Goal: Task Accomplishment & Management: Complete application form

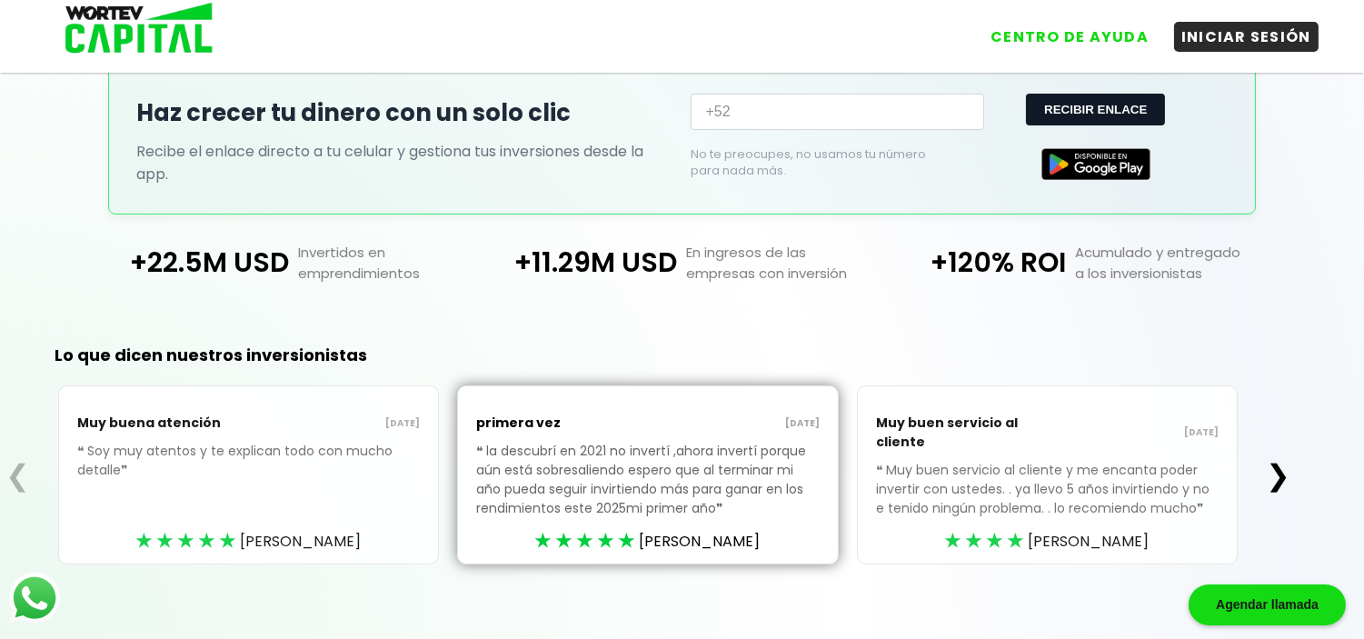
scroll to position [402, 0]
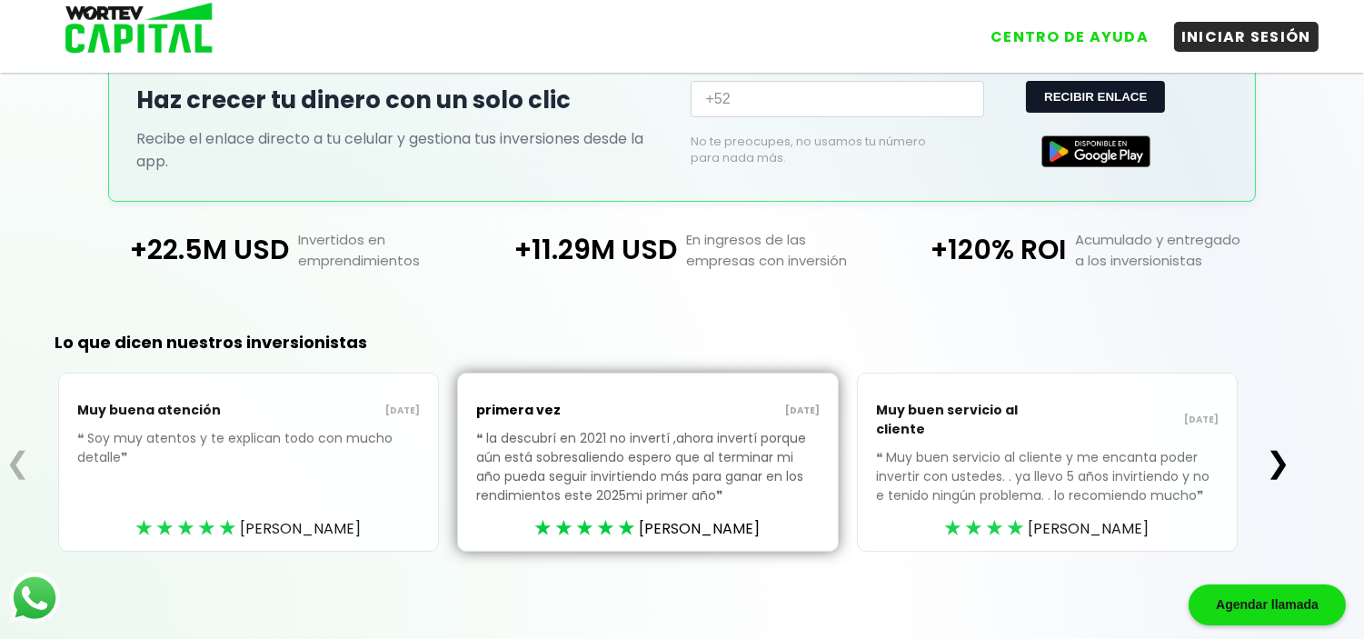
click at [1283, 49] on link "INICIAR SESIÓN" at bounding box center [1237, 30] width 163 height 44
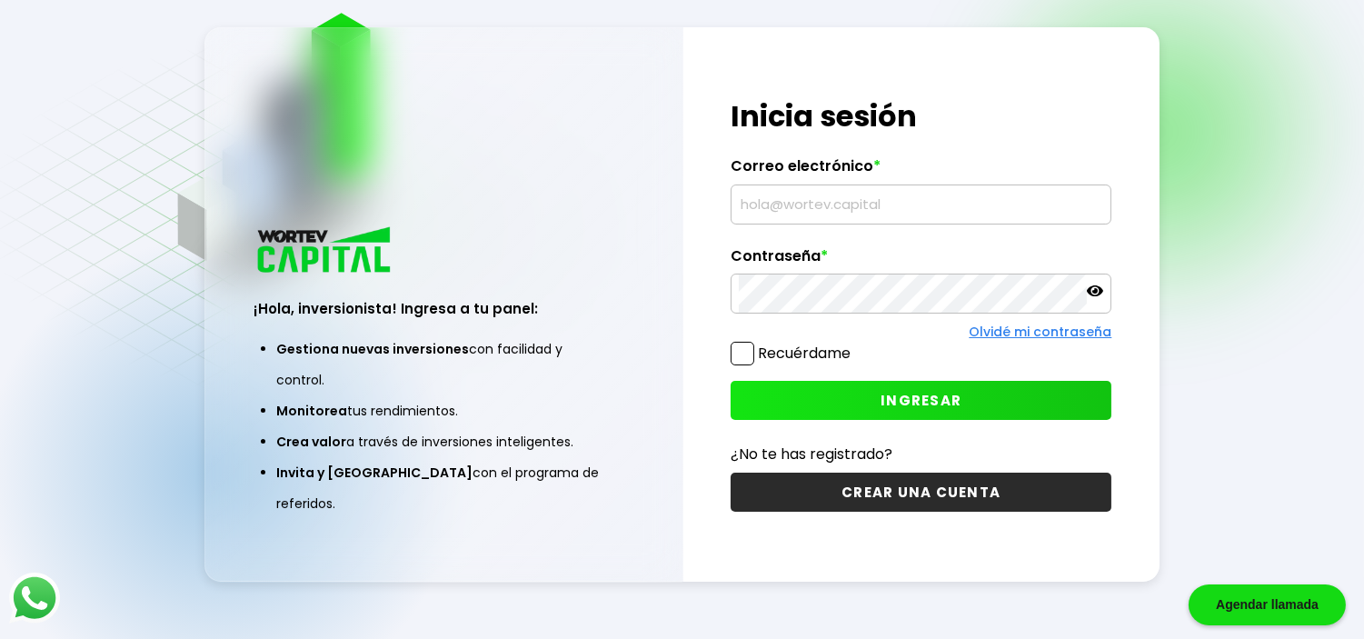
scroll to position [91, 0]
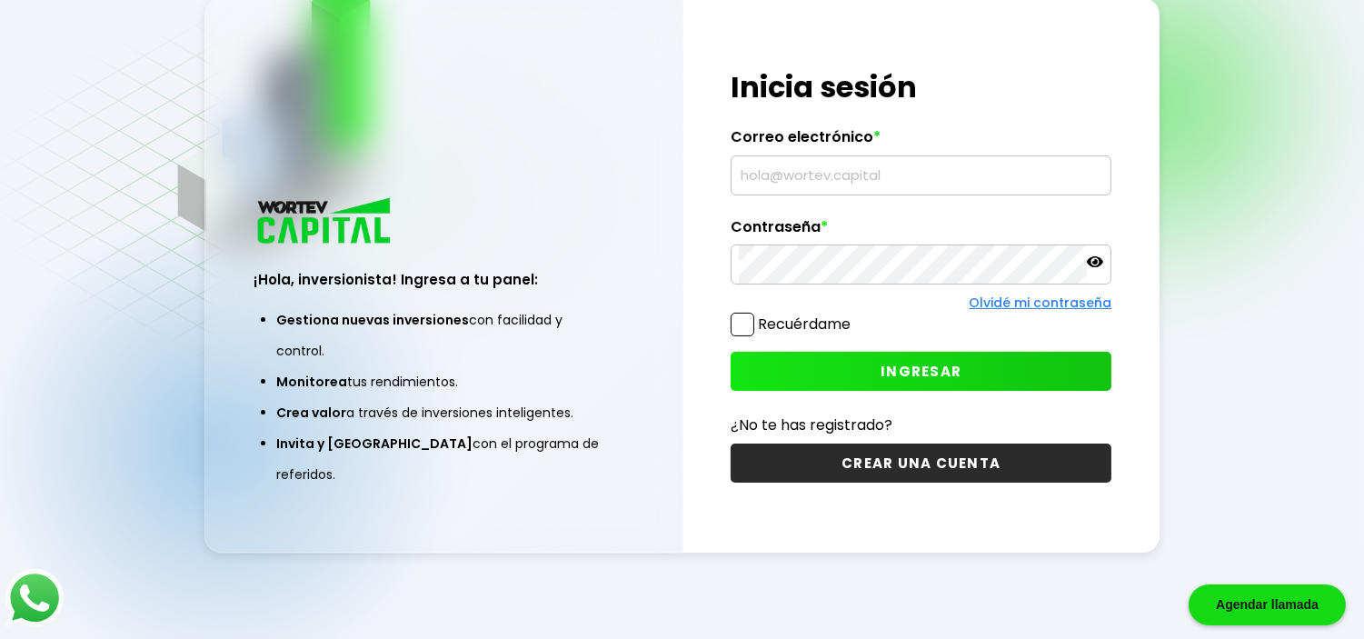
click at [50, 604] on img at bounding box center [34, 598] width 58 height 58
click at [912, 185] on input "text" at bounding box center [921, 175] width 365 height 38
type input "L"
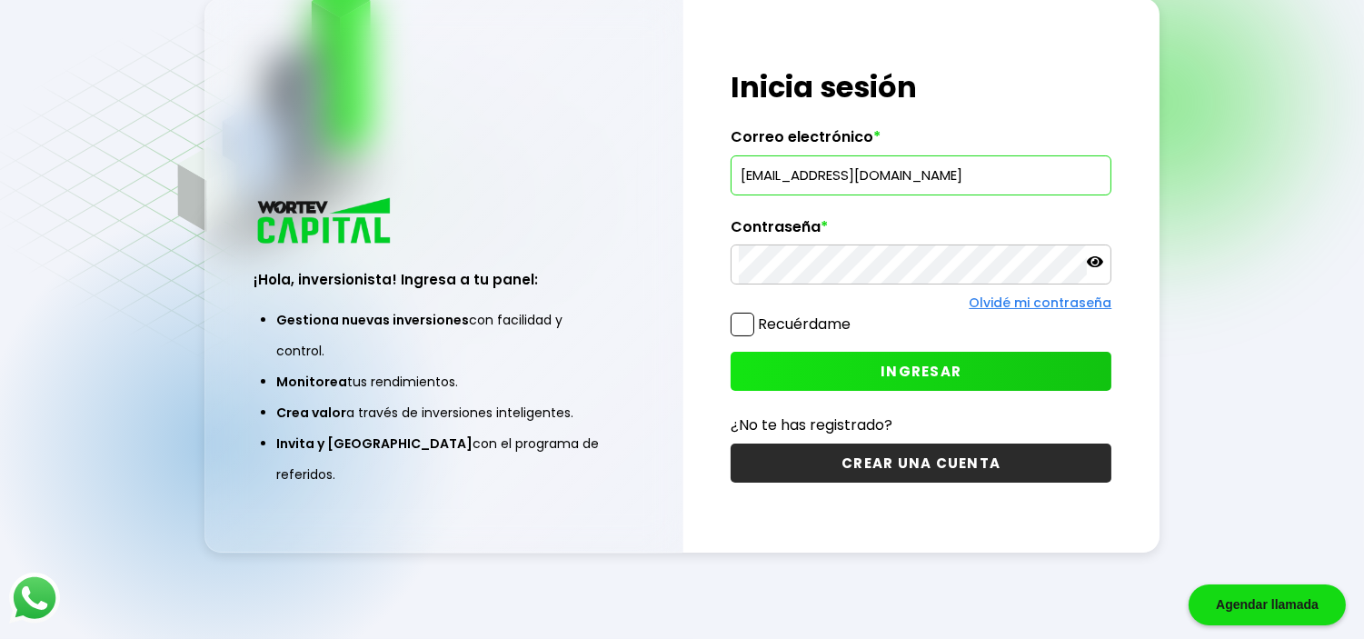
type input "[EMAIL_ADDRESS][DOMAIN_NAME]"
click at [775, 370] on button "INGRESAR" at bounding box center [921, 371] width 381 height 39
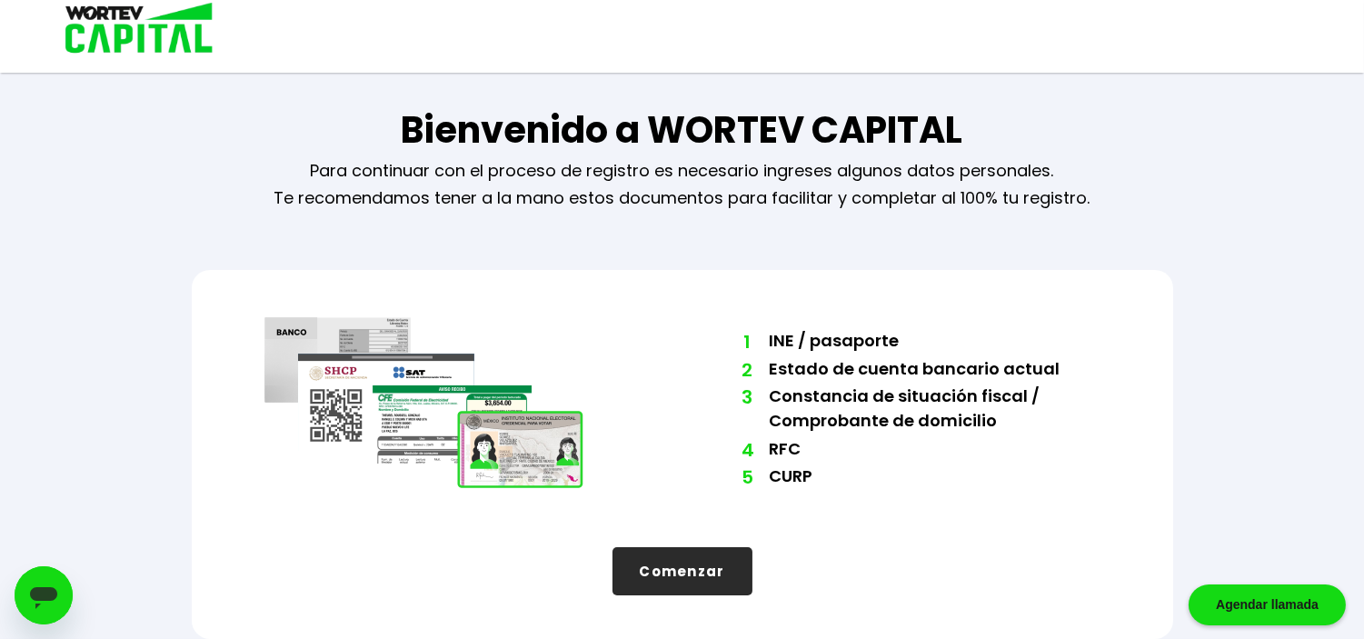
scroll to position [9, 0]
click at [65, 178] on div "Bienvenido a WORTEV CAPITAL Para continuar con el proceso de registro es necesa…" at bounding box center [682, 316] width 1364 height 645
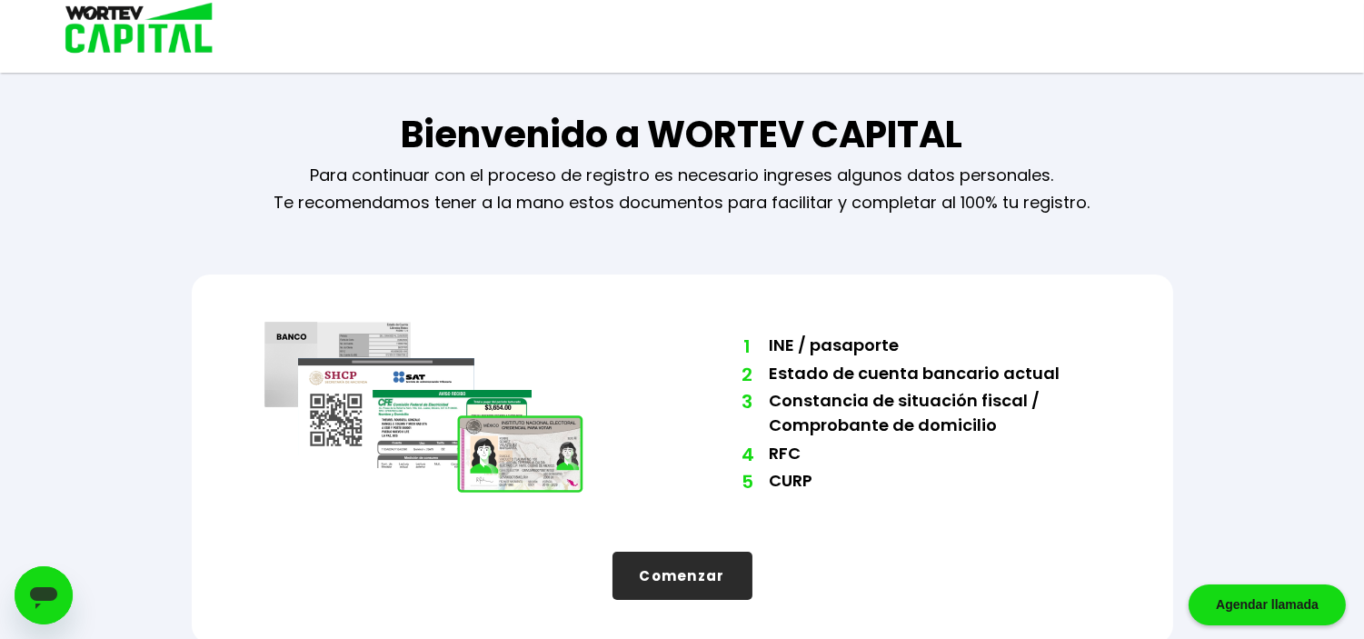
scroll to position [0, 0]
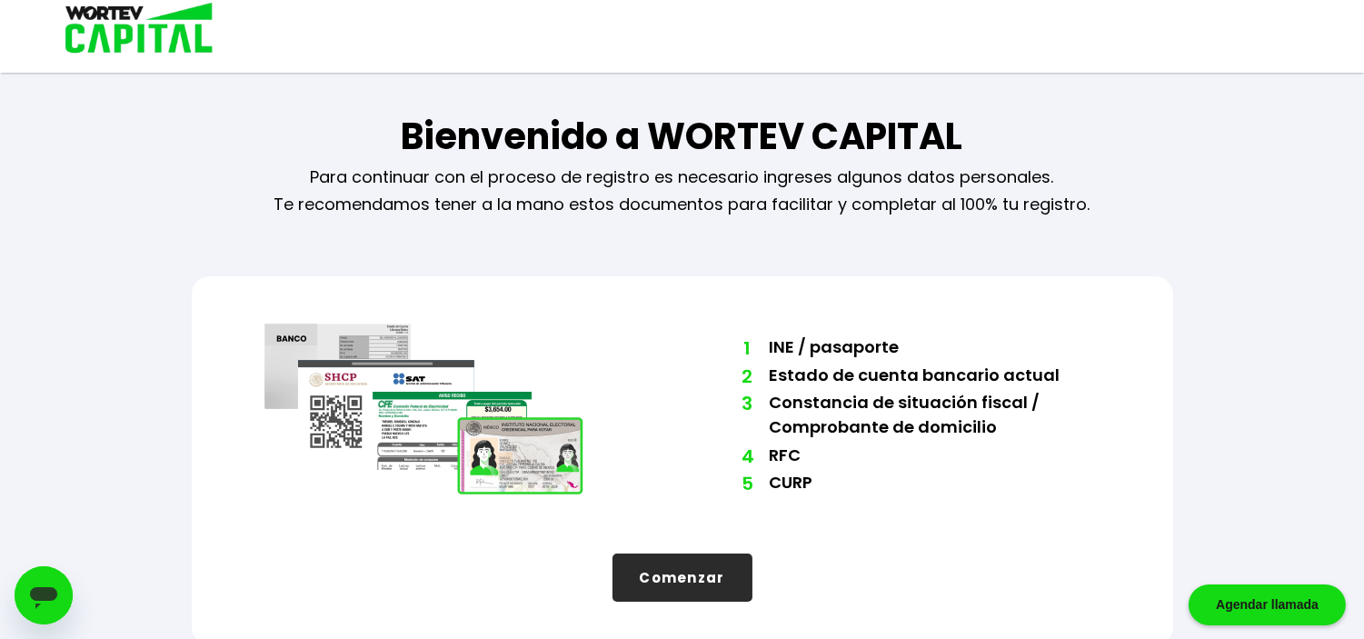
click at [67, 195] on div "Bienvenido a WORTEV CAPITAL Para continuar con el proceso de registro es necesa…" at bounding box center [682, 322] width 1364 height 645
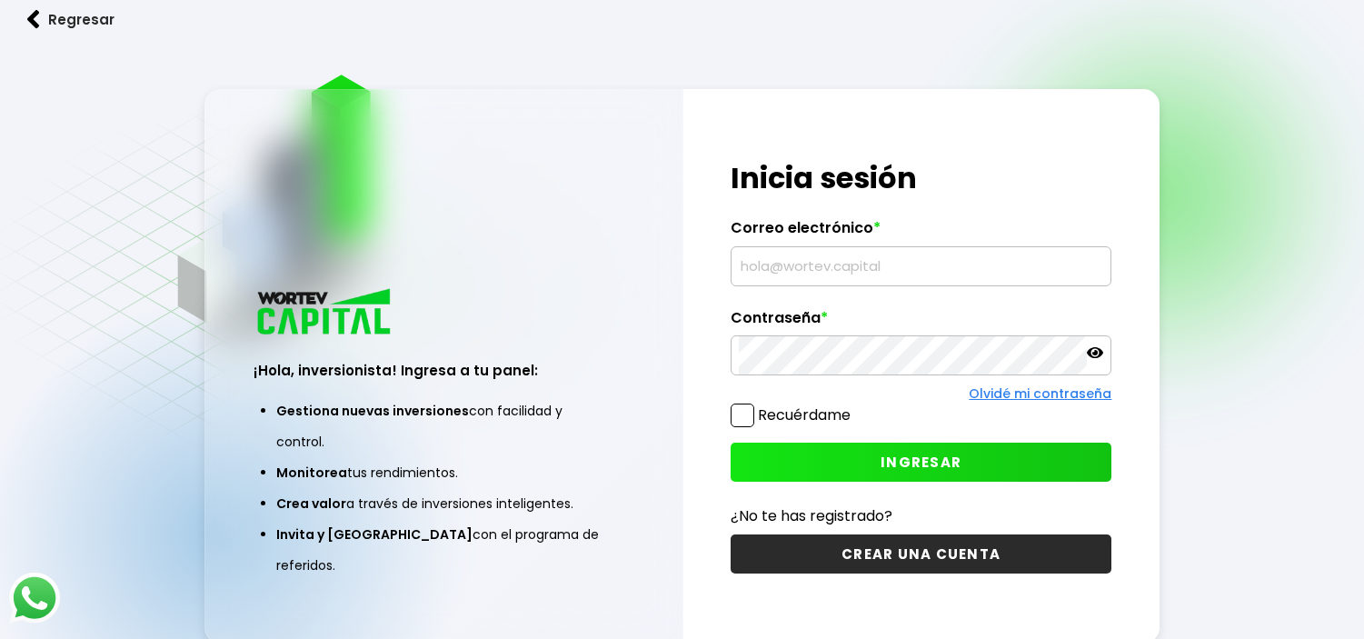
type input "wortev276@gmail.com"
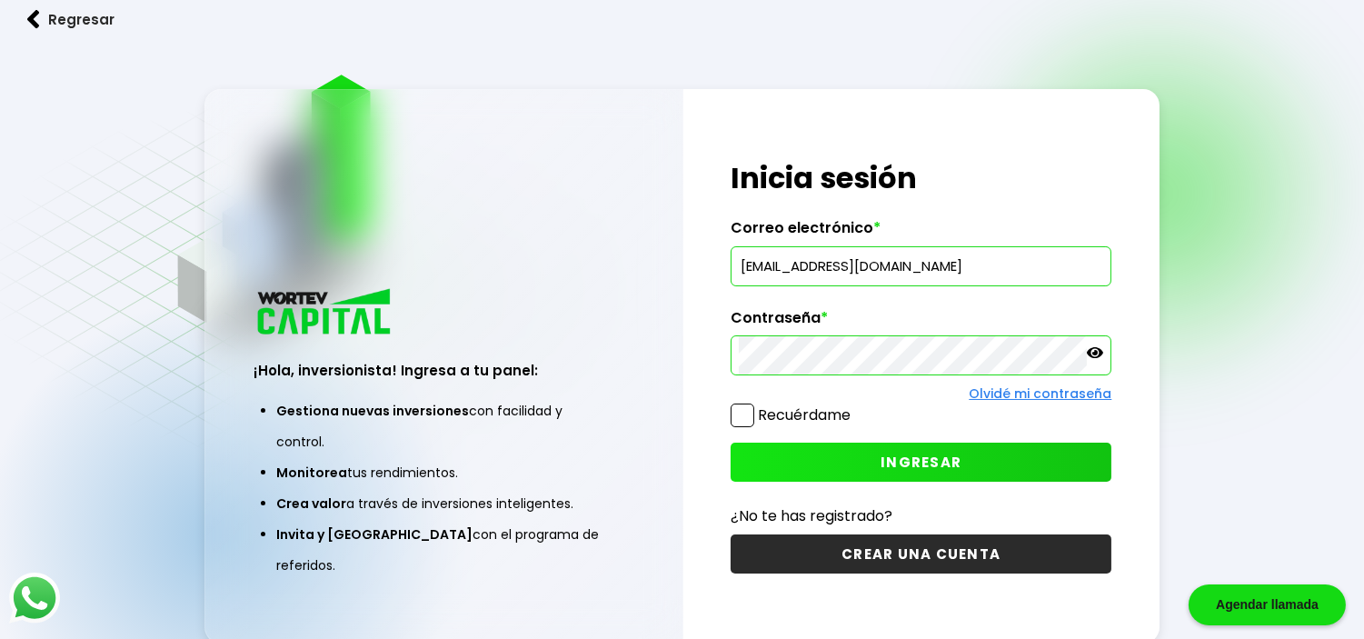
click at [945, 267] on input "wortev276@gmail.com" at bounding box center [921, 266] width 365 height 38
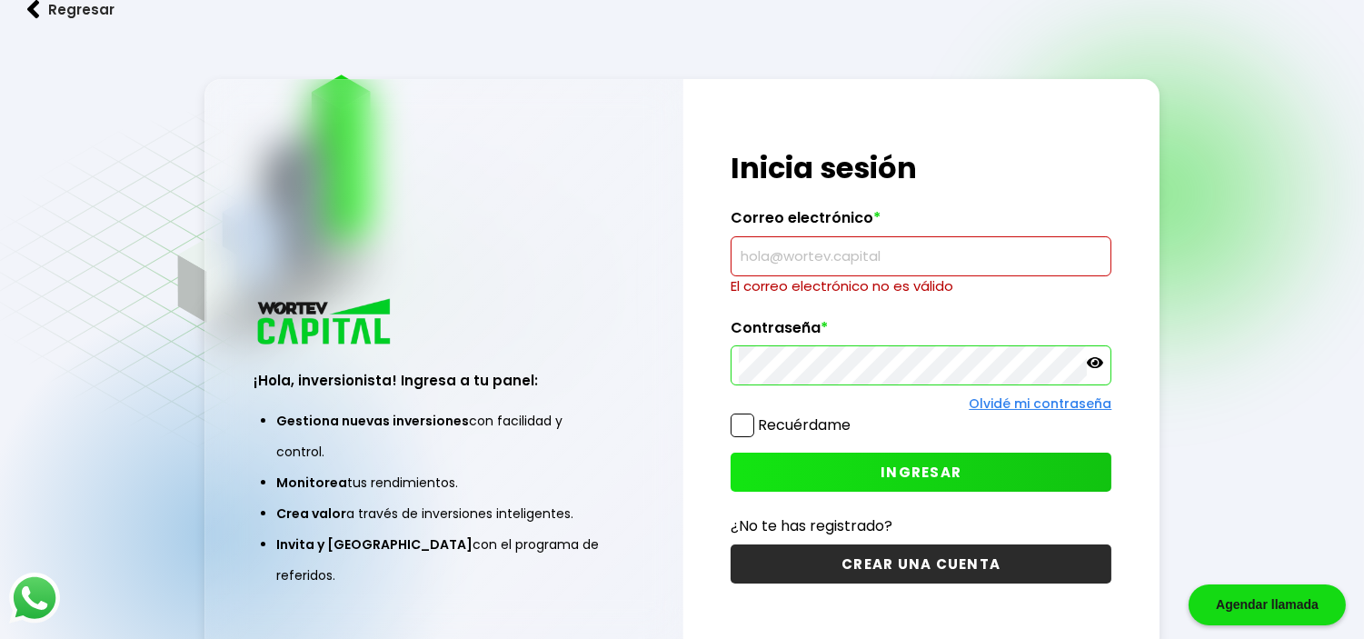
click at [633, 339] on div "¡Hola, inversionista! Ingresa a tu panel: Gestiona nuevas inversiones con facil…" at bounding box center [443, 451] width 476 height 405
click at [698, 324] on div "¡Hola, inversionista! Ingresa tus credenciales para iniciar sesión Inicia sesió…" at bounding box center [922, 366] width 476 height 575
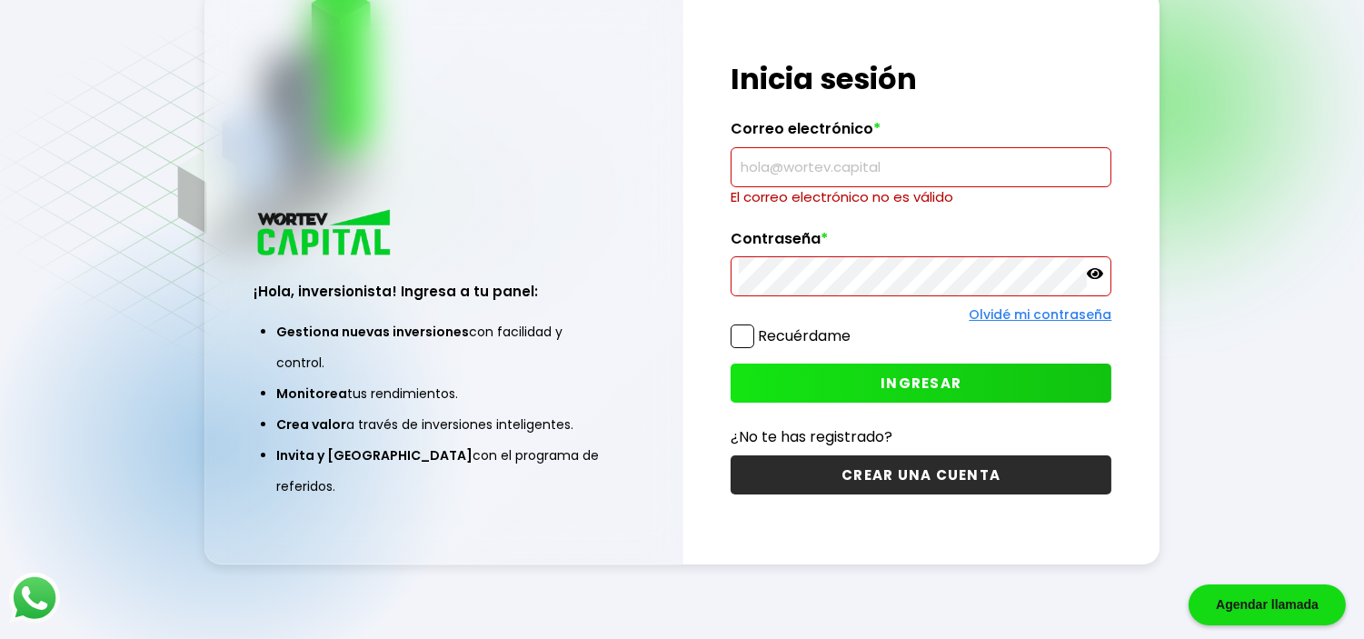
scroll to position [91, 0]
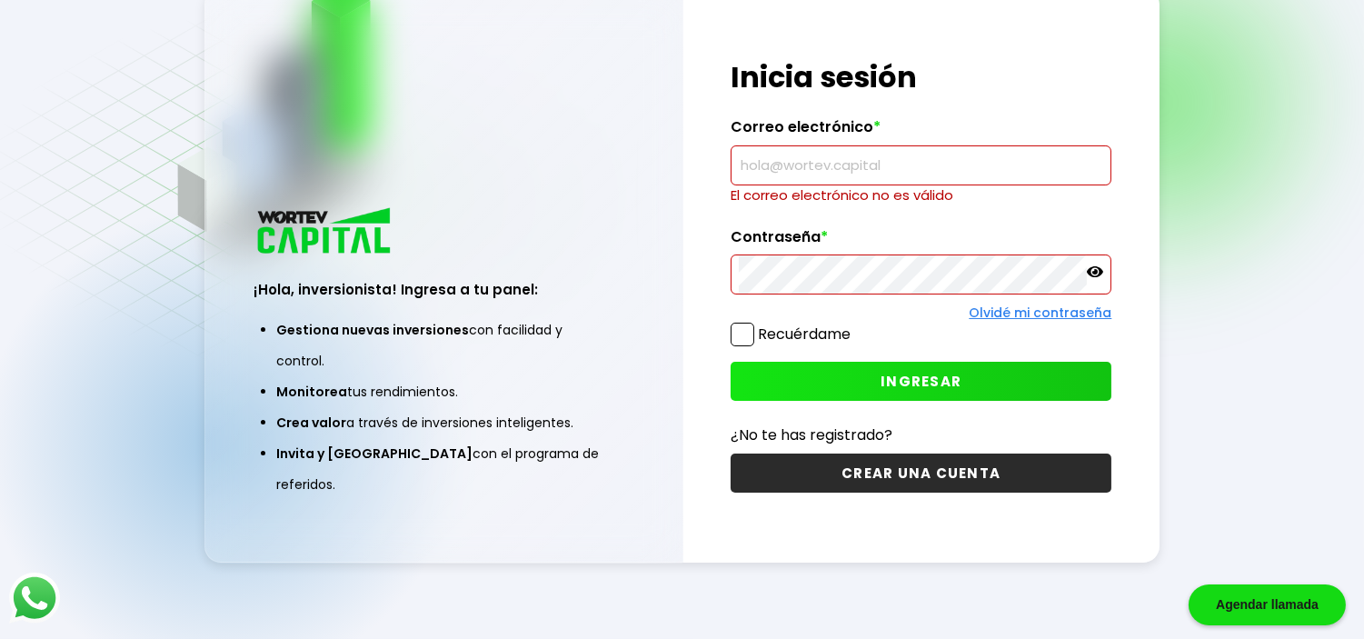
click at [845, 141] on label "Correo electrónico *" at bounding box center [921, 131] width 381 height 27
click at [833, 165] on input "text" at bounding box center [921, 165] width 365 height 38
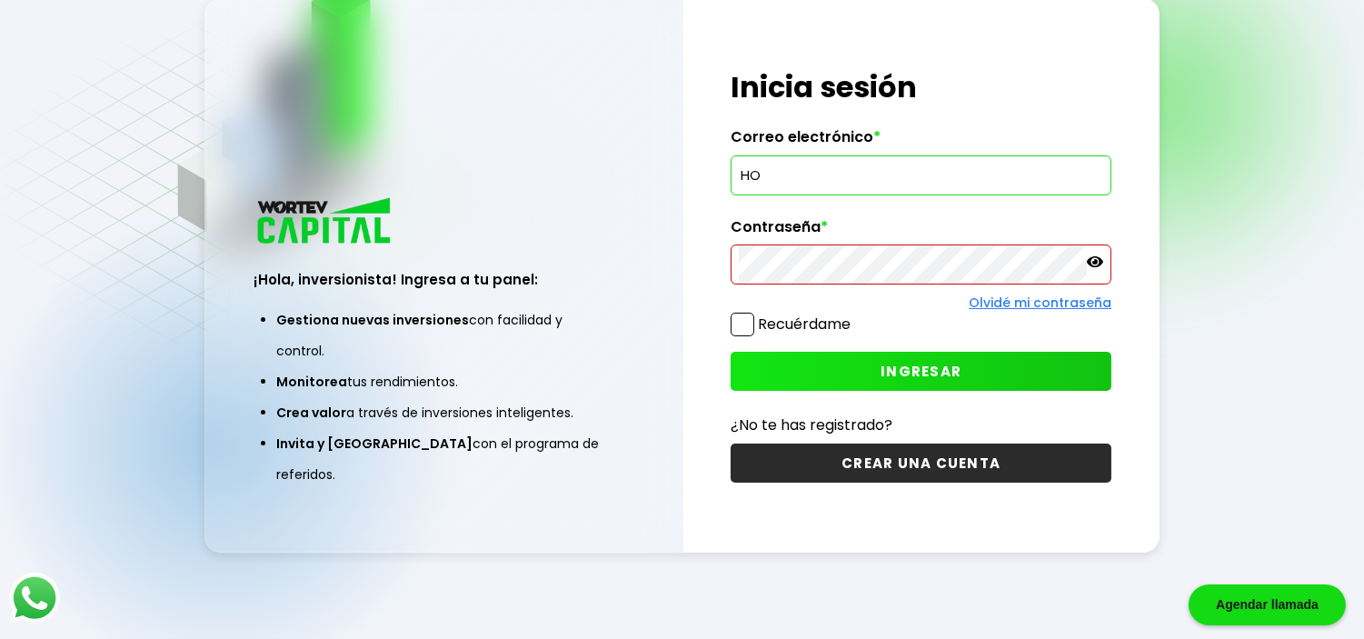
type input "H"
click at [596, 279] on div "¡Hola, inversionista! Ingresa a tu panel: Gestiona nuevas inversiones con facil…" at bounding box center [443, 350] width 476 height 405
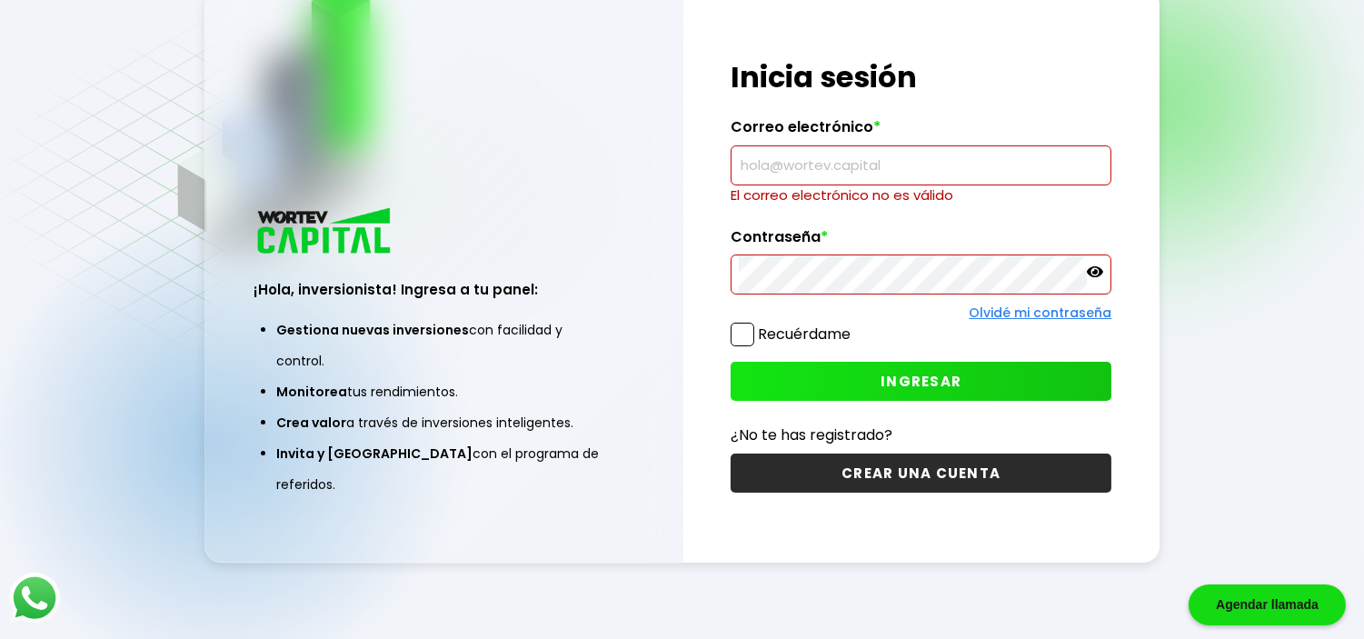
click at [1324, 210] on div "Regresar ¡Hola, inversionista! Ingresa a tu panel: Gestiona nuevas inversiones …" at bounding box center [682, 274] width 1364 height 730
click at [880, 167] on input "text" at bounding box center [921, 165] width 365 height 38
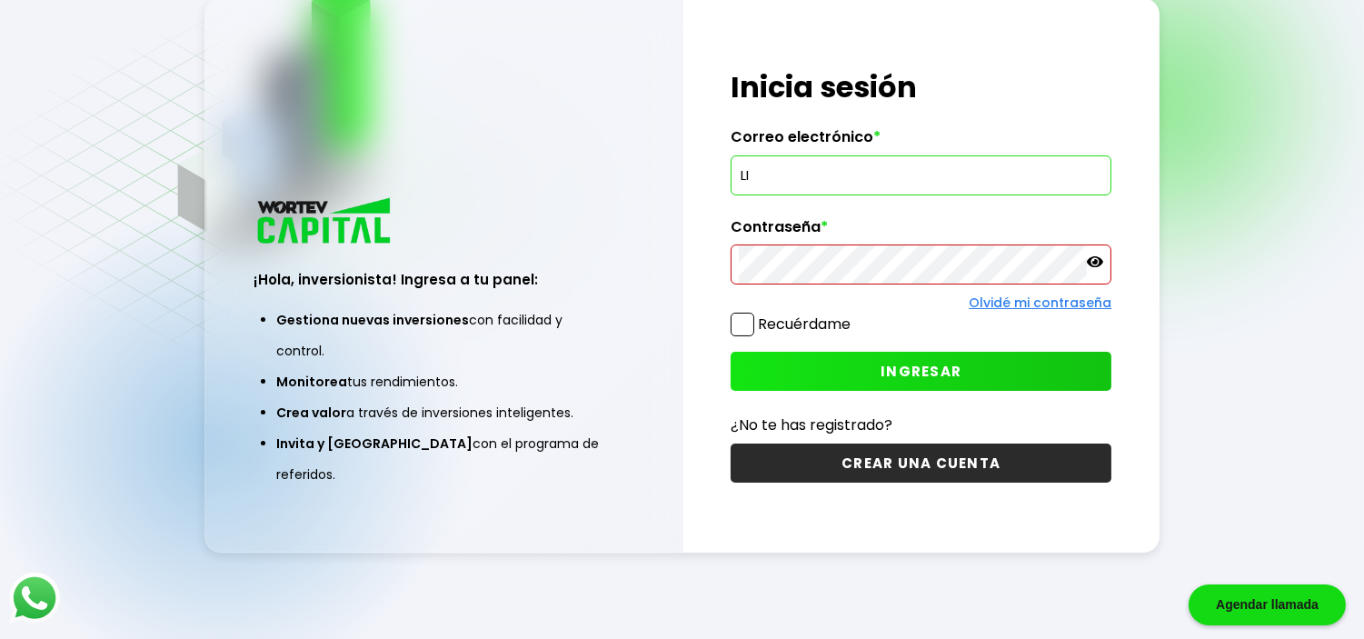
type input "L"
type input "[EMAIL_ADDRESS][DOMAIN_NAME]"
click at [989, 377] on button "INGRESAR" at bounding box center [921, 371] width 381 height 39
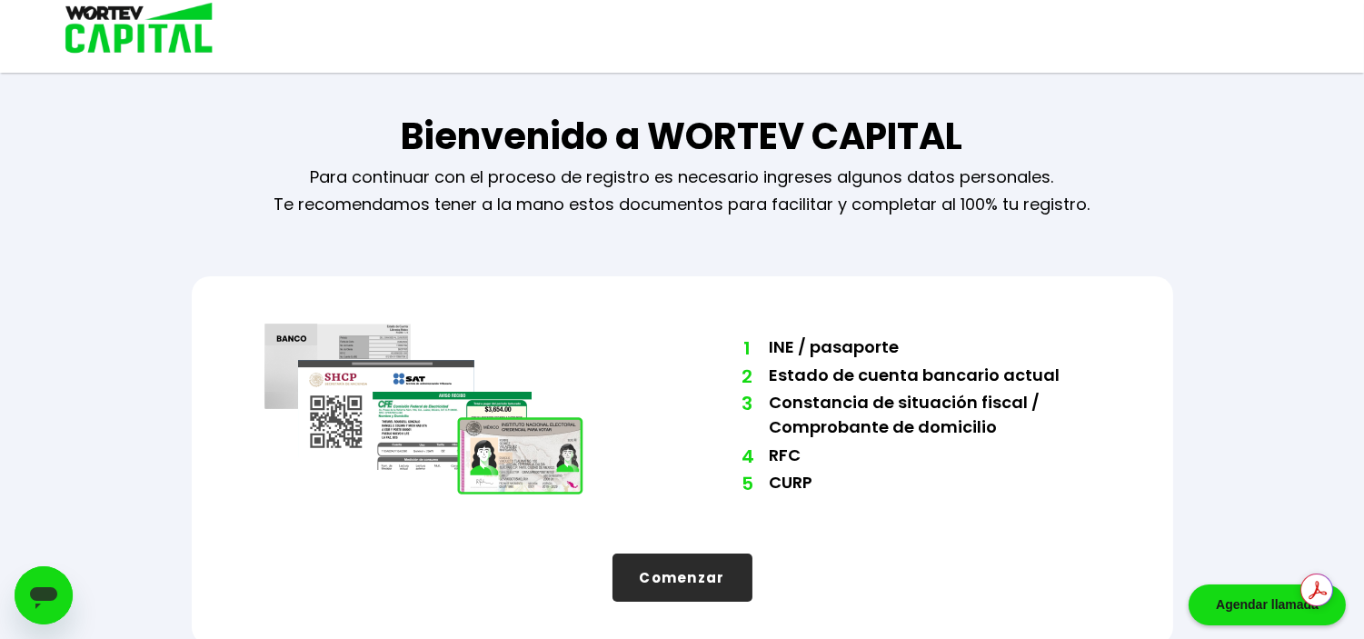
click at [62, 592] on div "Abrir ventana de mensajería" at bounding box center [43, 594] width 55 height 55
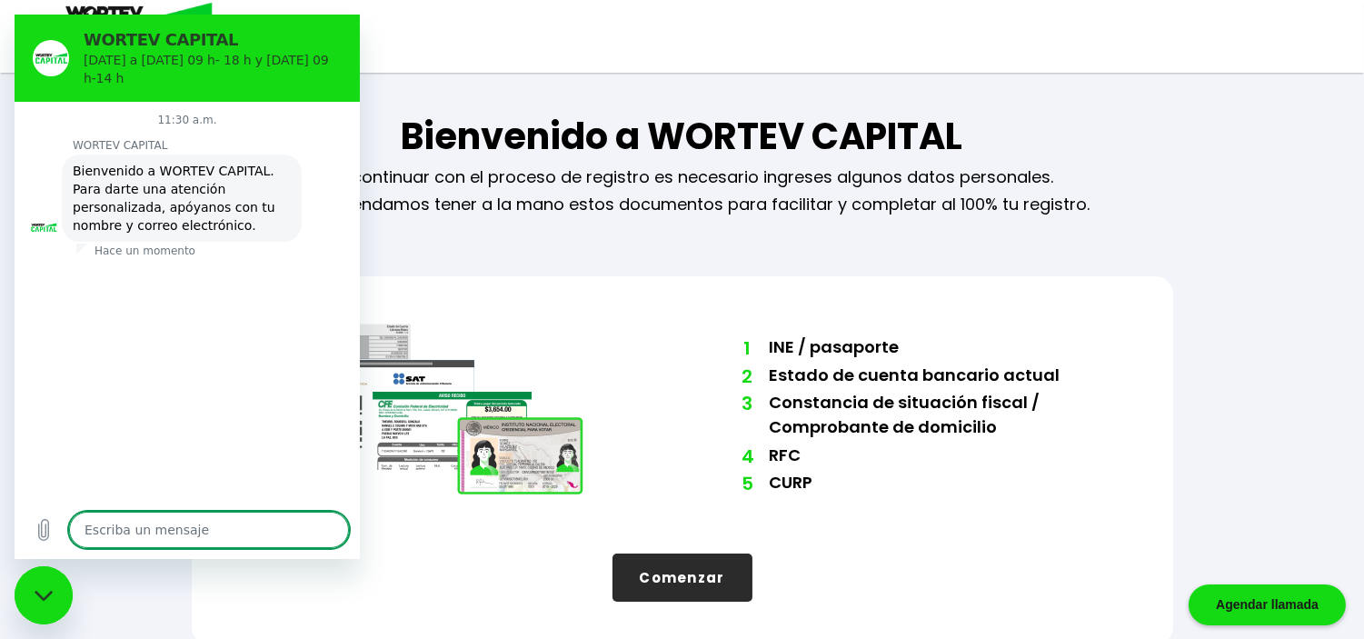
type textarea "x"
